Goal: Task Accomplishment & Management: Use online tool/utility

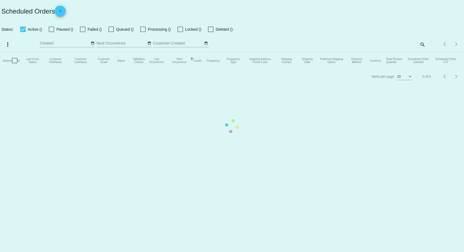
checkbox input "true"
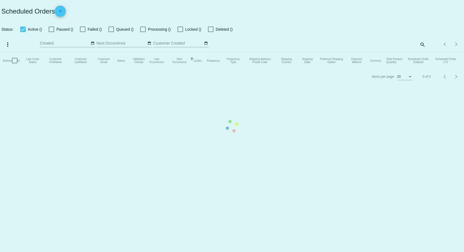
checkbox input "true"
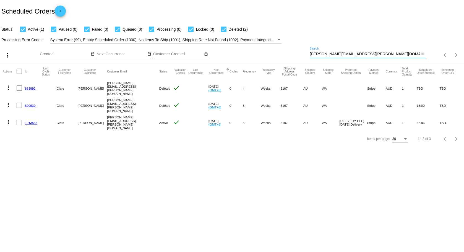
drag, startPoint x: 367, startPoint y: 54, endPoint x: 307, endPoint y: 57, distance: 60.3
click at [307, 57] on div "more_vert Aug Jan Feb Mar [DATE]" at bounding box center [232, 53] width 464 height 20
drag, startPoint x: 365, startPoint y: 53, endPoint x: 276, endPoint y: 53, distance: 88.7
click at [276, 53] on div "more_vert Aug Jan Feb Mar [DATE]" at bounding box center [232, 53] width 464 height 20
paste input "[PERSON_NAME][EMAIL_ADDRESS][PERSON_NAME][DOMAIN_NAME]"
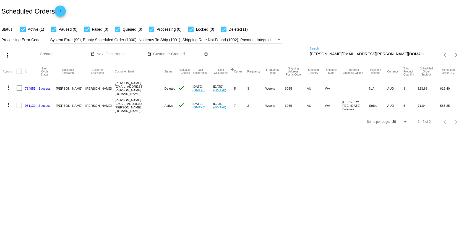
drag, startPoint x: 365, startPoint y: 54, endPoint x: 259, endPoint y: 58, distance: 105.9
click at [259, 58] on div "more_vert Aug Jan Feb Mar [DATE]" at bounding box center [232, 53] width 464 height 20
paste input "[EMAIL_ADDRESS]"
type input "[EMAIL_ADDRESS][DOMAIN_NAME]"
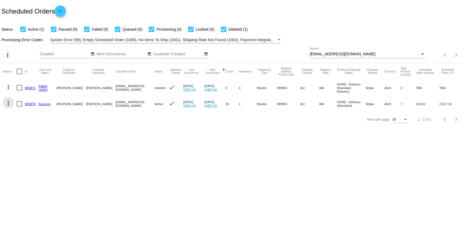
click at [7, 104] on mat-icon "more_vert" at bounding box center [8, 103] width 7 height 7
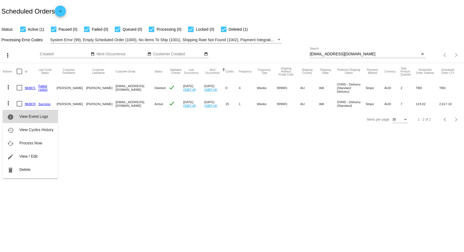
click at [31, 116] on span "View Event Logs" at bounding box center [33, 116] width 29 height 4
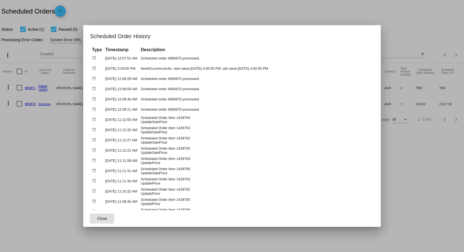
click at [50, 145] on div at bounding box center [232, 126] width 464 height 252
